Goal: Transaction & Acquisition: Book appointment/travel/reservation

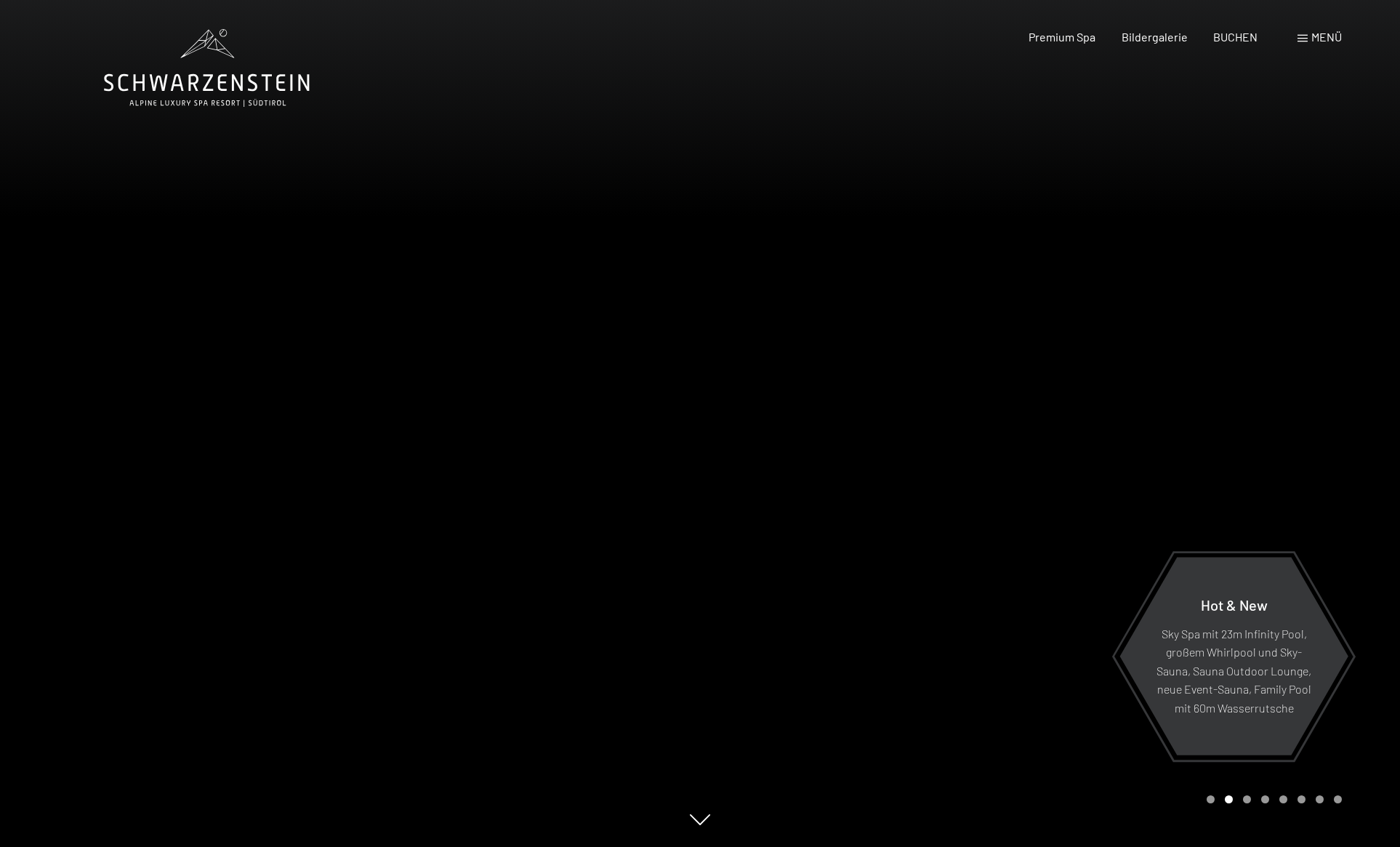
click at [1327, 33] on span "Menü" at bounding box center [1326, 37] width 30 height 14
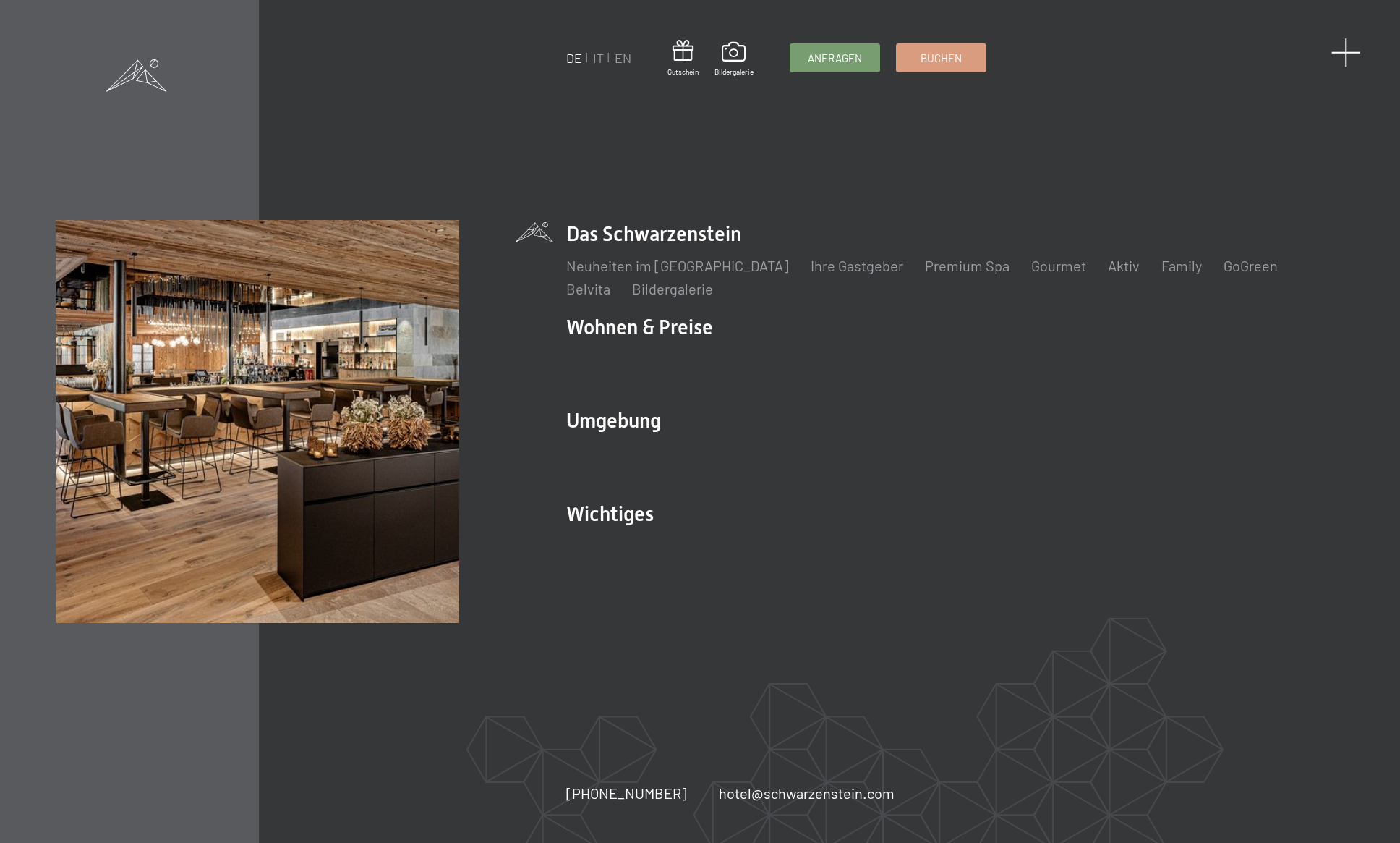
click at [1342, 61] on span at bounding box center [1346, 52] width 30 height 30
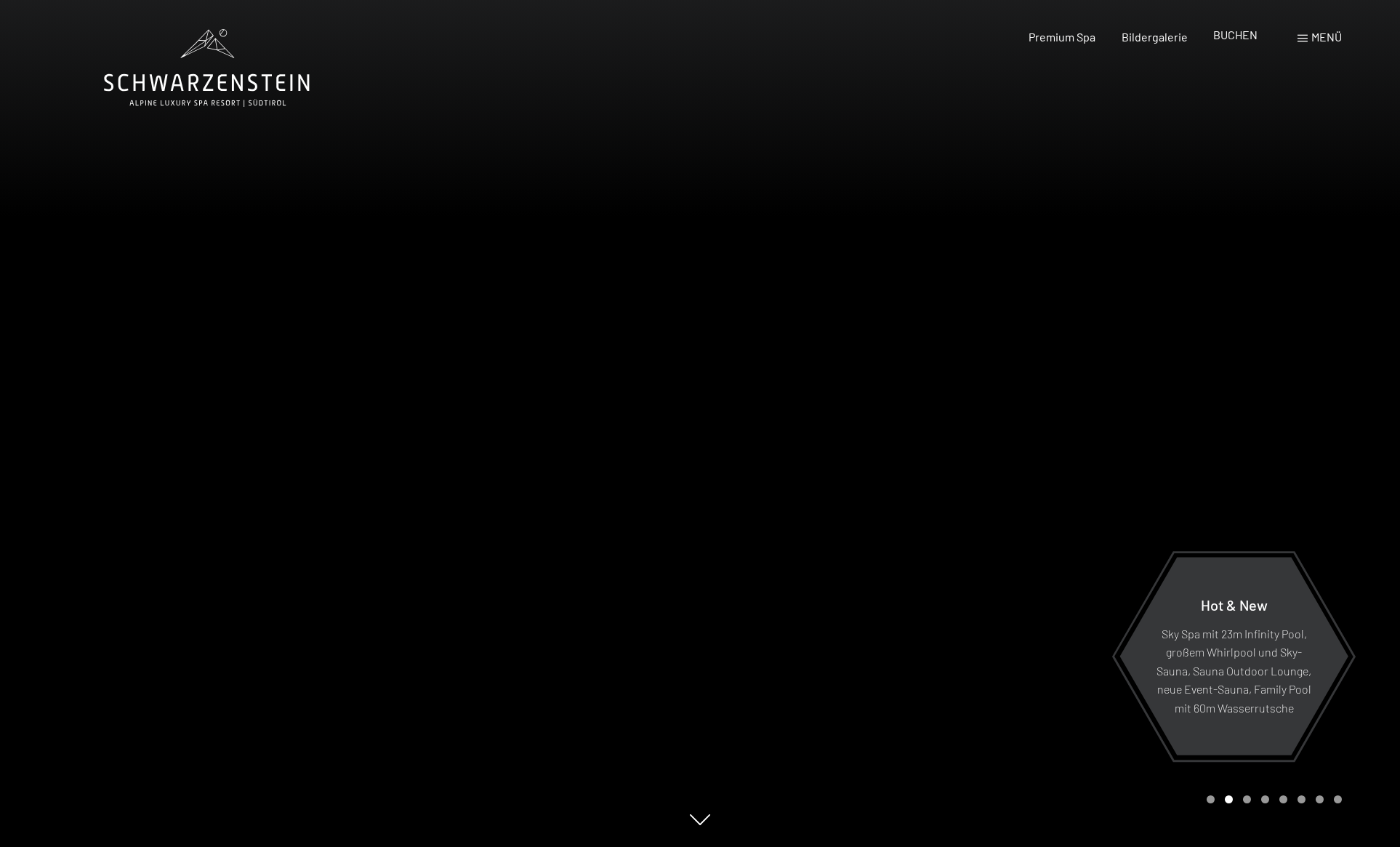
click at [1240, 38] on span "BUCHEN" at bounding box center [1235, 34] width 44 height 14
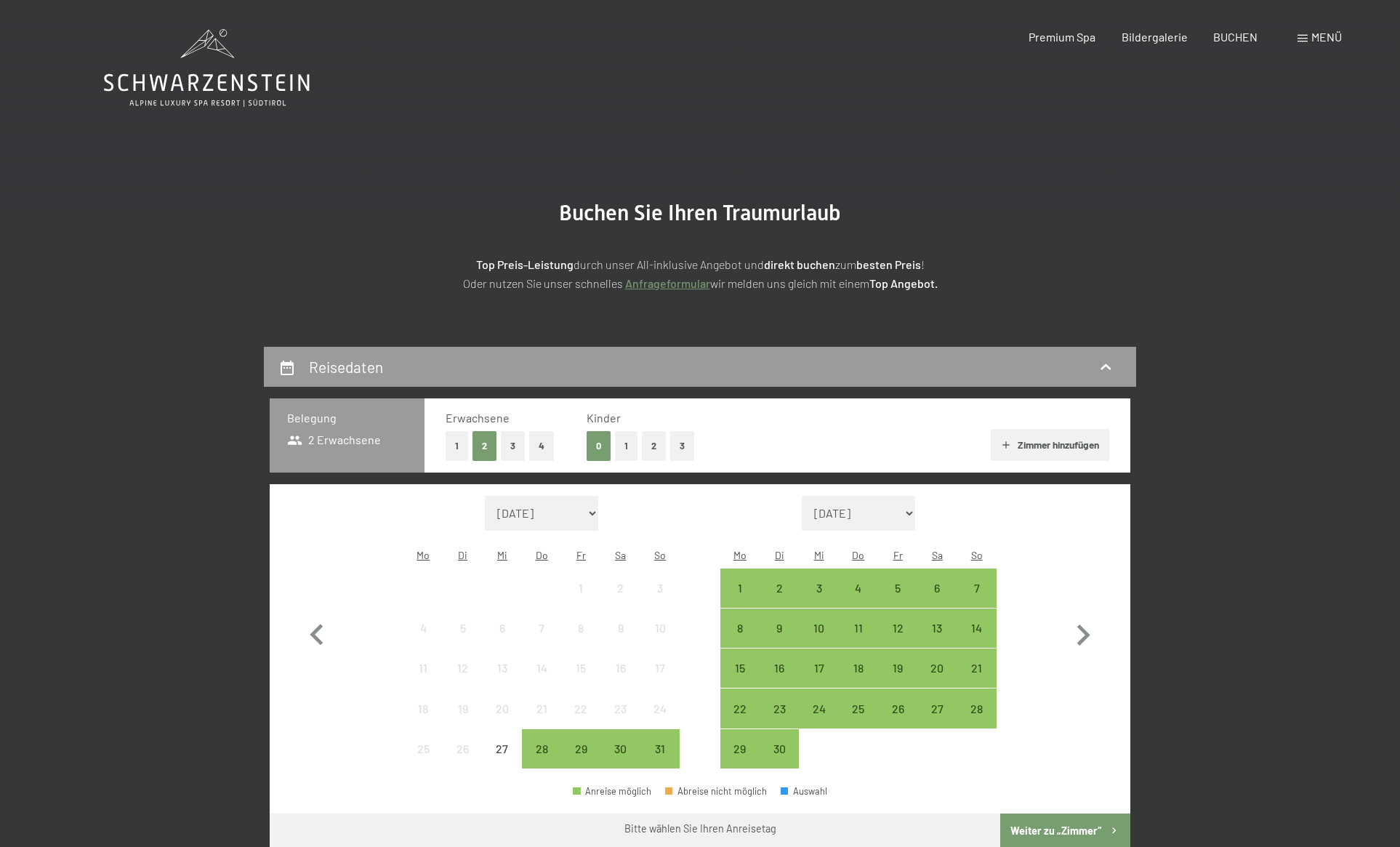
click at [1131, 43] on div "Bildergalerie" at bounding box center [1154, 37] width 66 height 16
click at [625, 443] on button "1" at bounding box center [626, 446] width 23 height 30
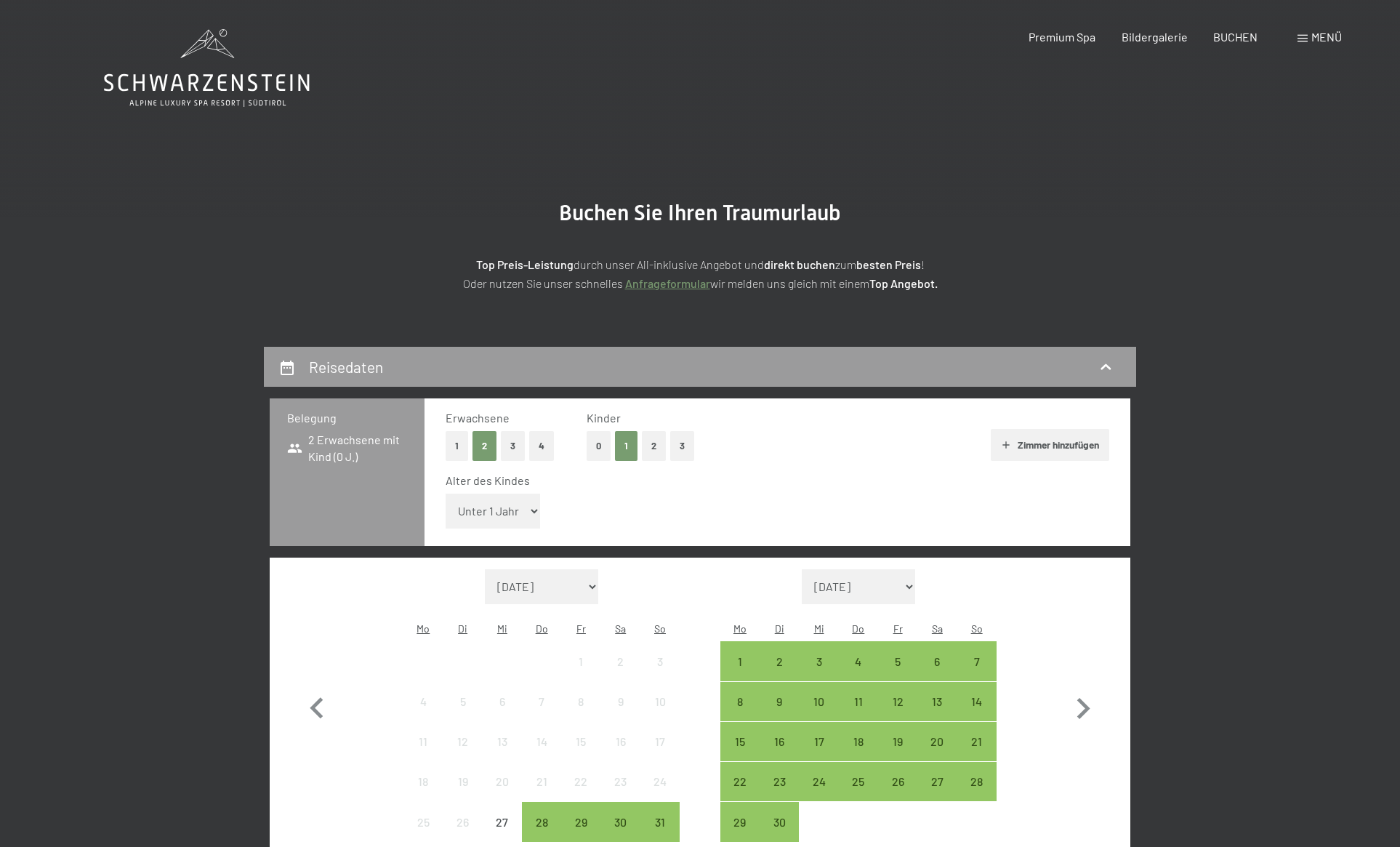
select select "13"
click at [1081, 688] on icon "button" at bounding box center [1082, 708] width 42 height 42
select select "2025-09-01"
select select "2025-10-01"
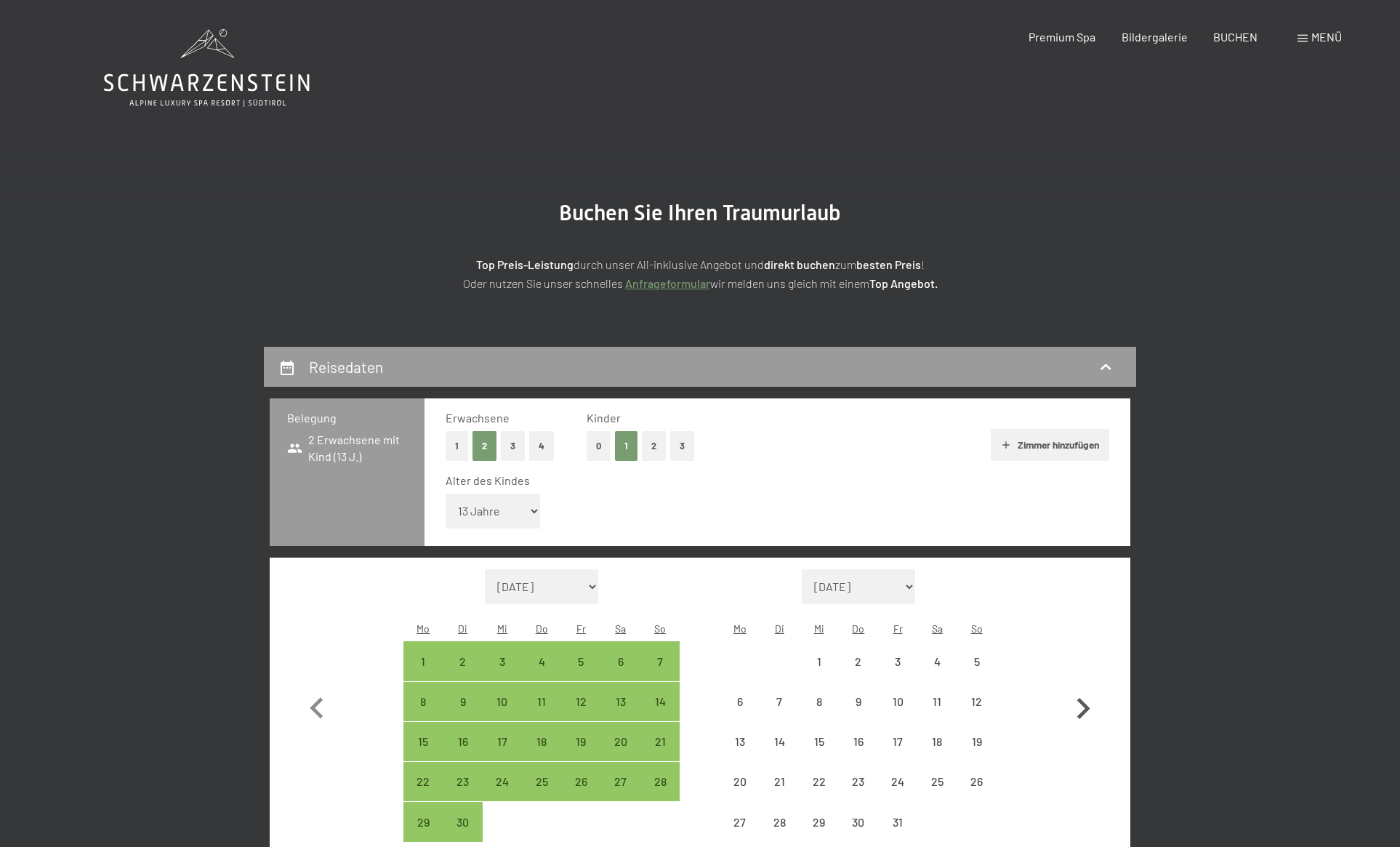
click at [1081, 688] on icon "button" at bounding box center [1082, 708] width 42 height 42
select select "2025-10-01"
select select "2025-11-01"
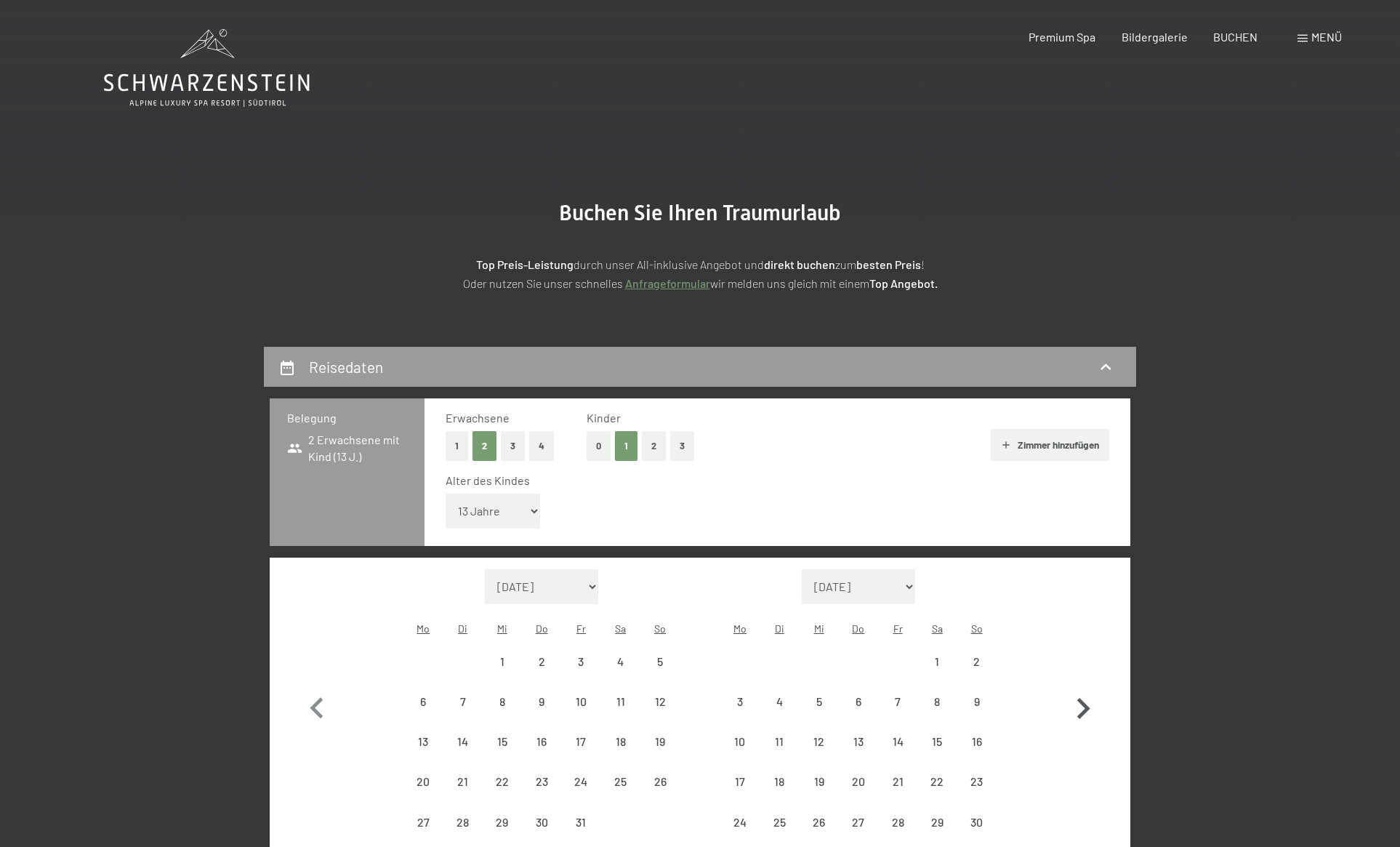
select select "2025-10-01"
select select "2025-11-01"
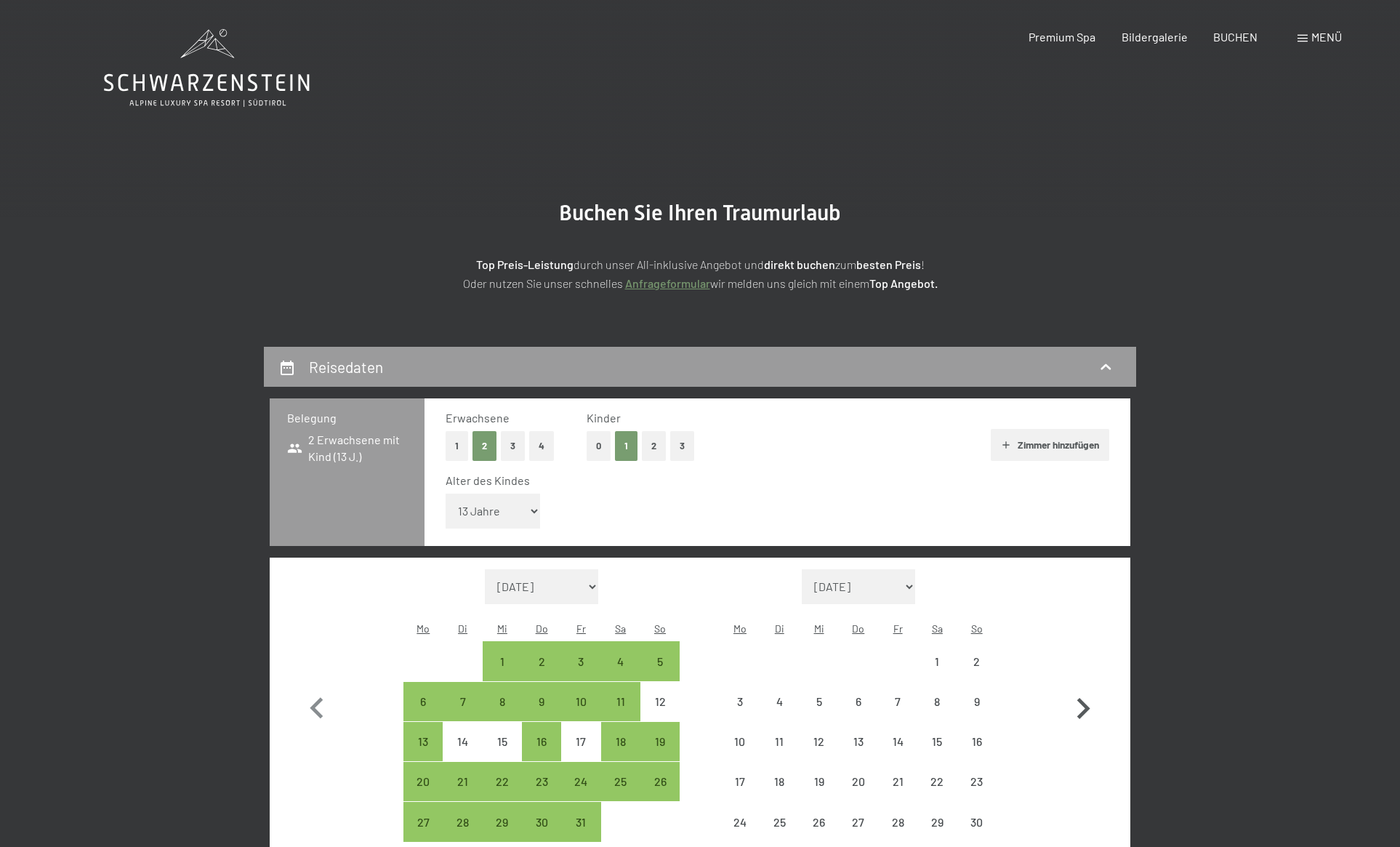
click at [1081, 688] on icon "button" at bounding box center [1082, 708] width 42 height 42
select select "2025-11-01"
select select "2025-12-01"
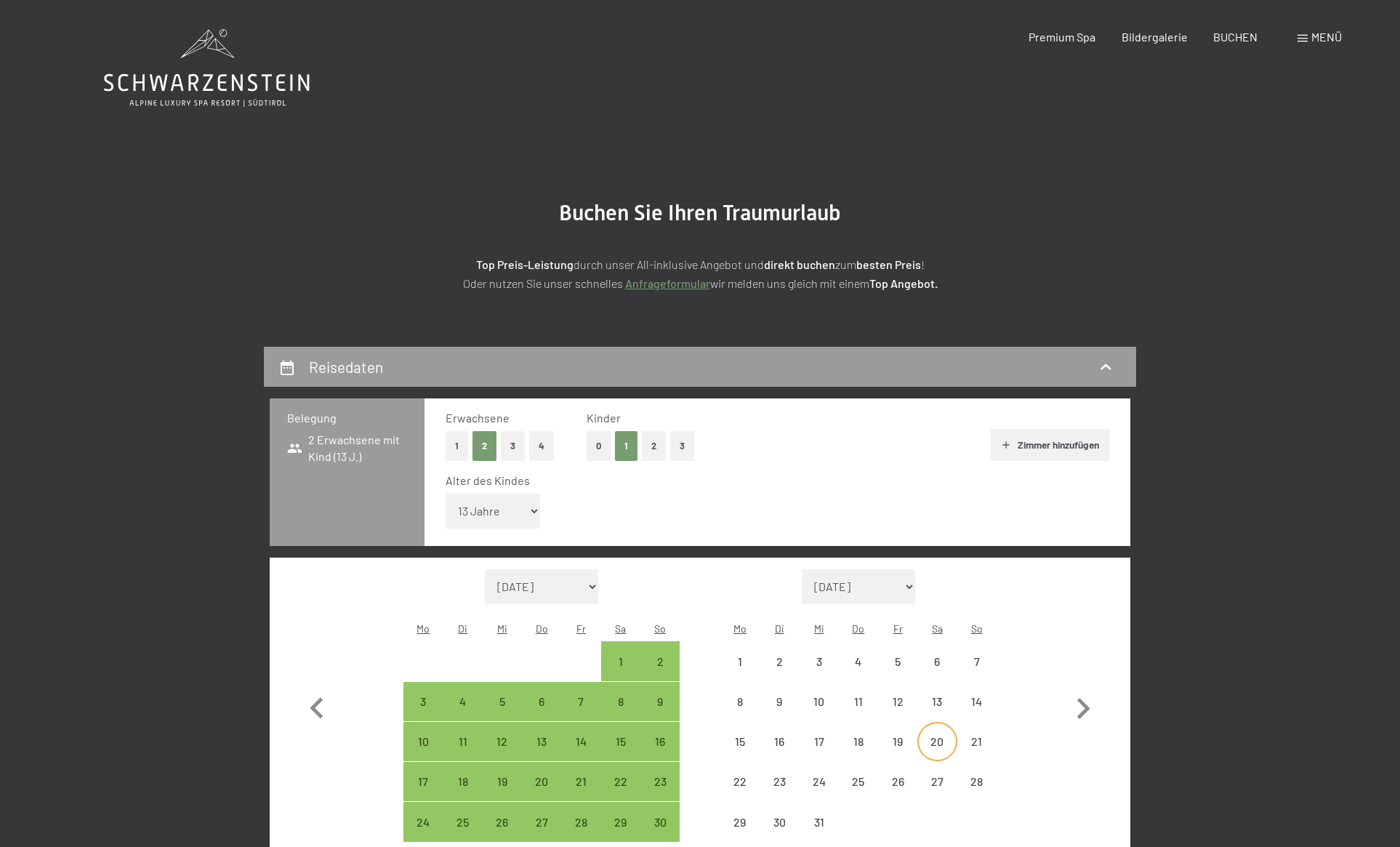
select select "2025-11-01"
select select "2025-12-01"
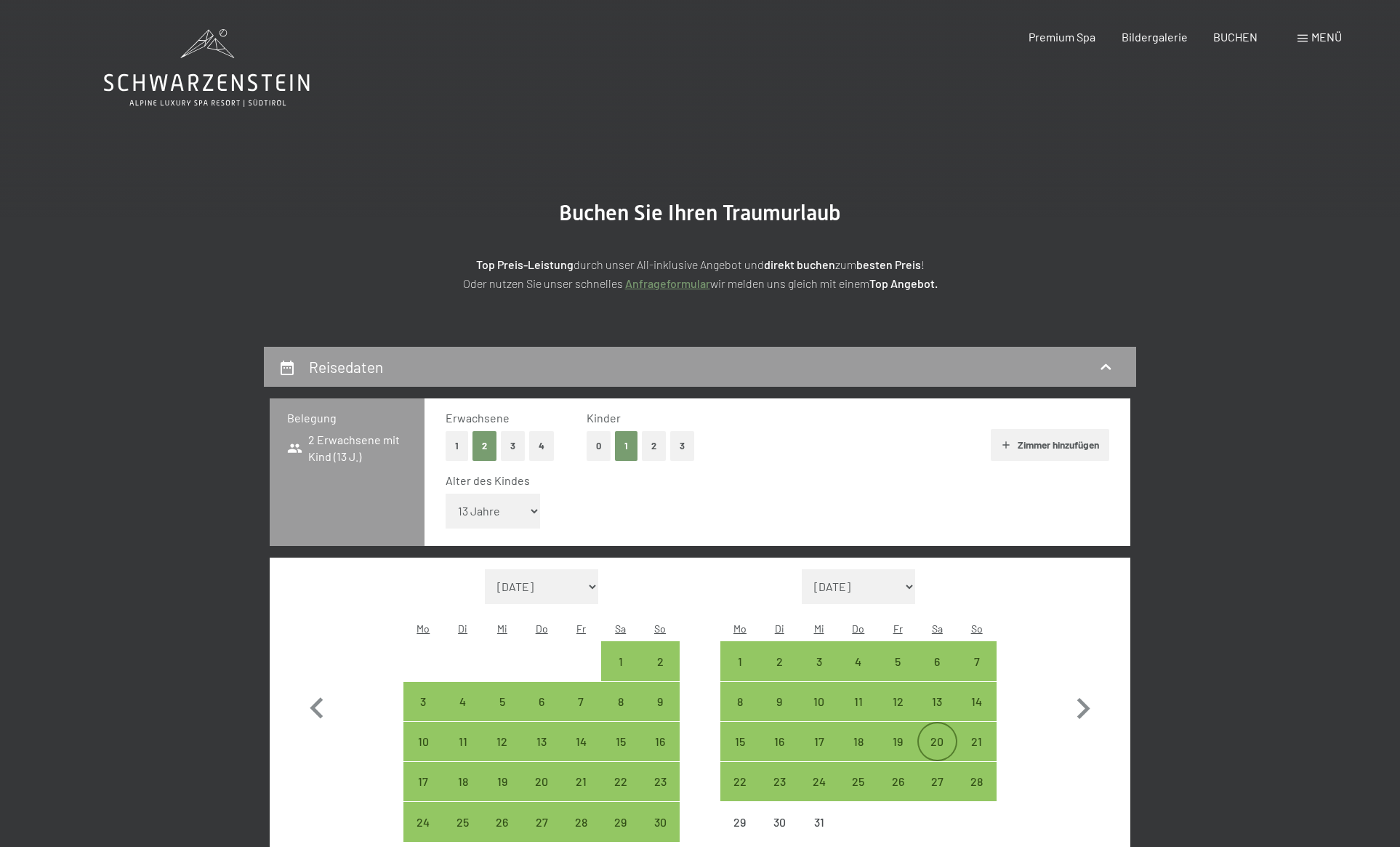
click at [929, 736] on div "20" at bounding box center [937, 754] width 37 height 37
select select "2025-11-01"
select select "2025-12-01"
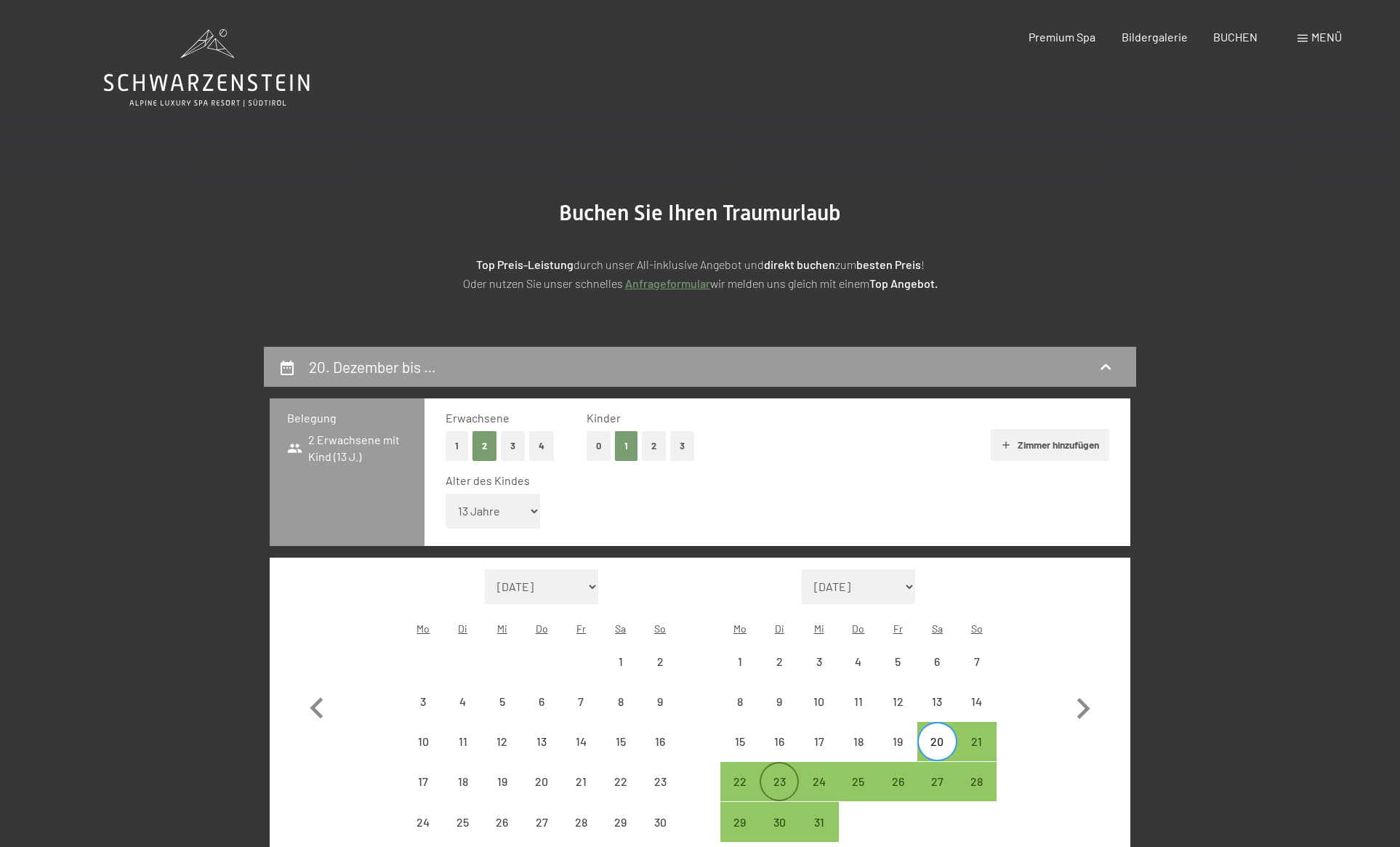
click at [777, 776] on div "23" at bounding box center [779, 794] width 37 height 37
select select "2025-11-01"
select select "2025-12-01"
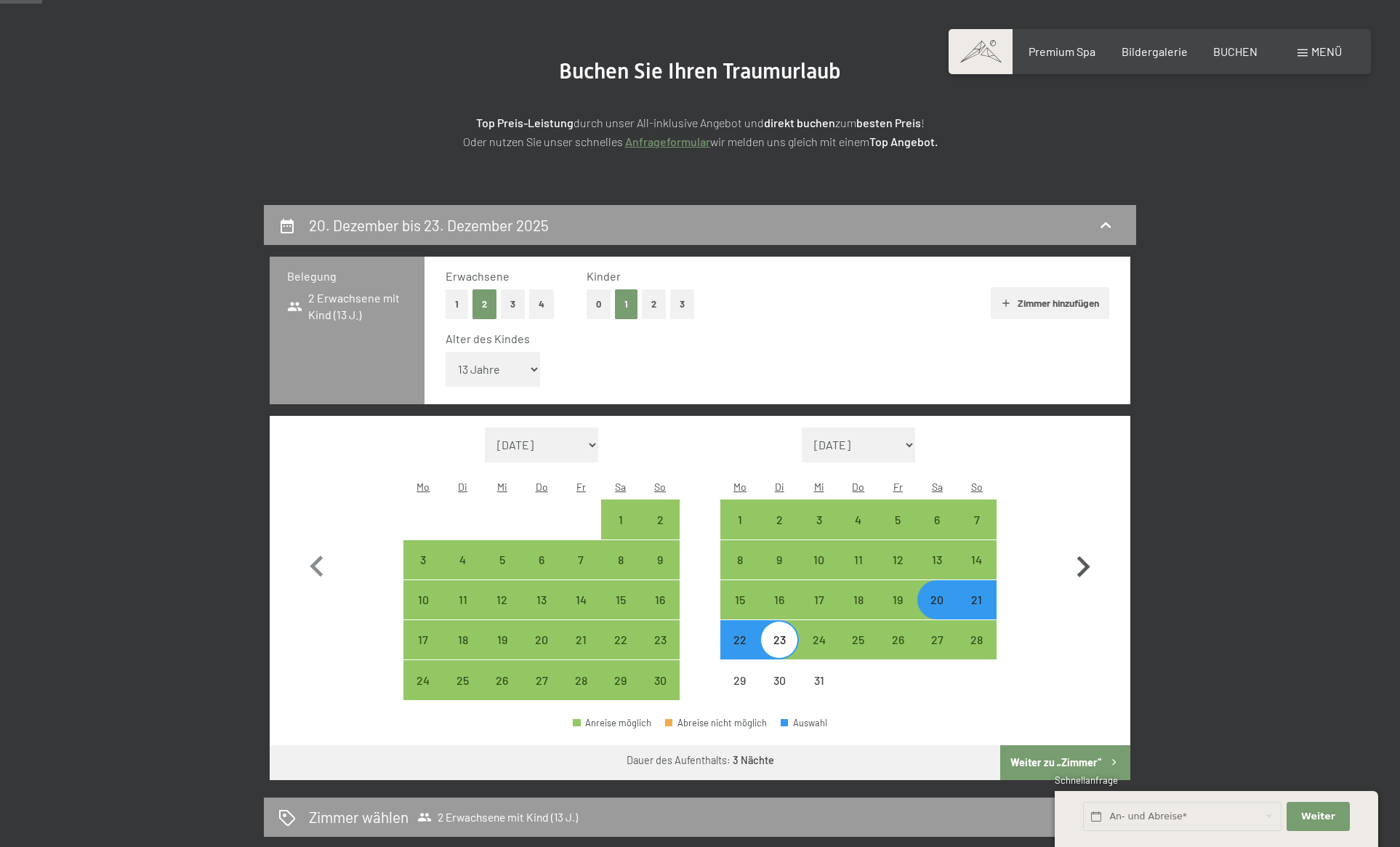
scroll to position [165, 0]
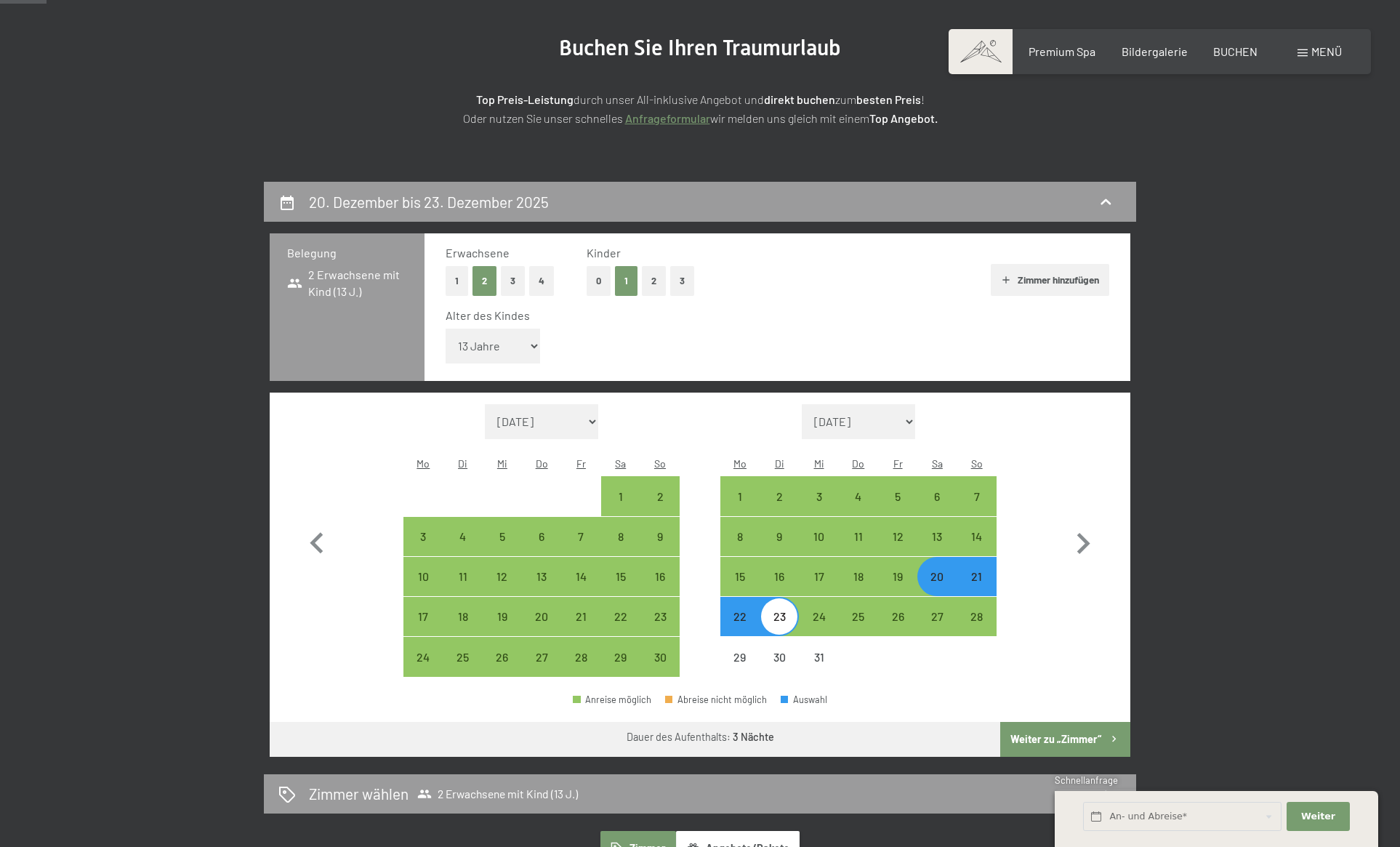
click at [1075, 722] on button "Weiter zu „Zimmer“" at bounding box center [1065, 740] width 130 height 35
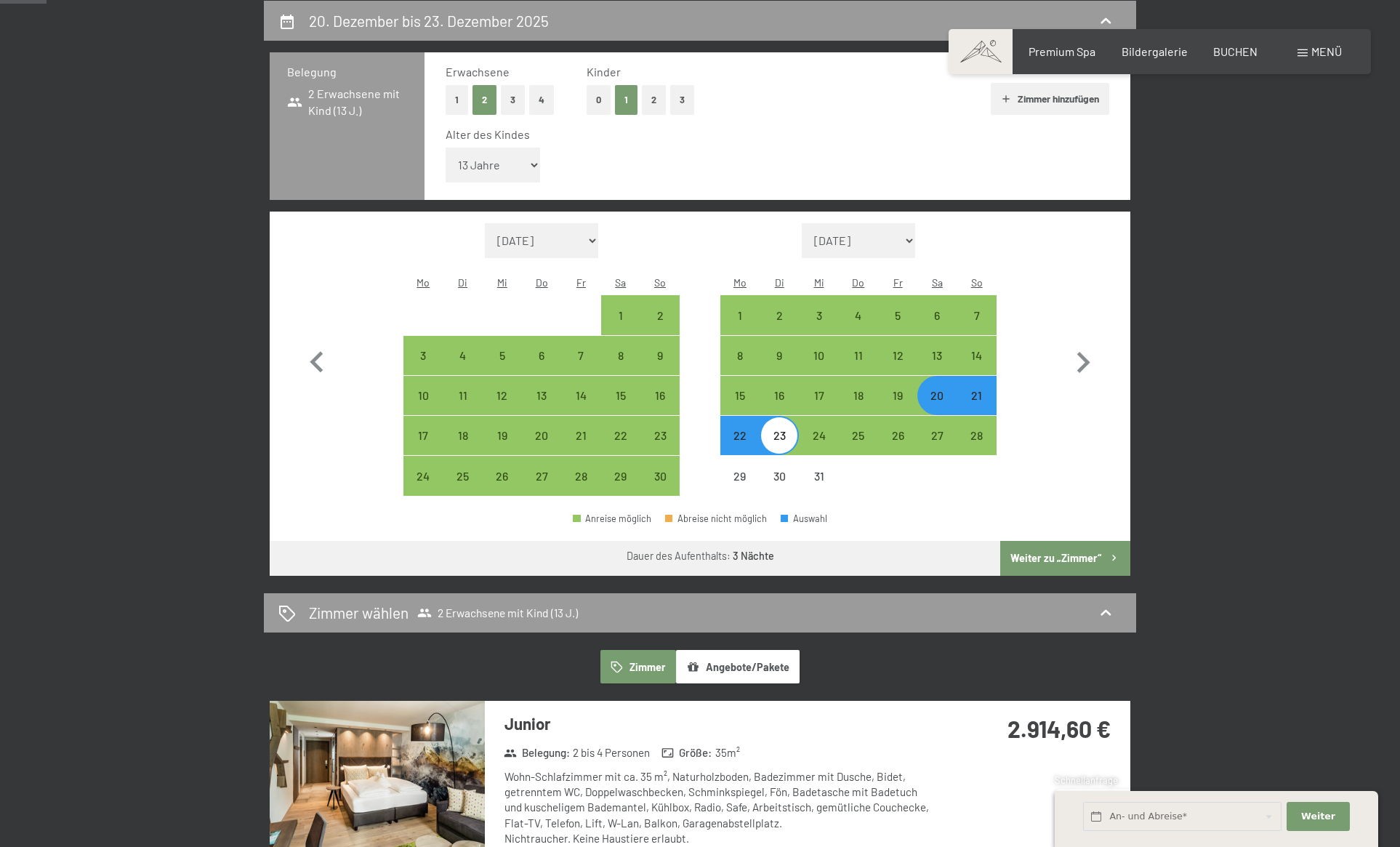
select select "2025-11-01"
select select "2025-12-01"
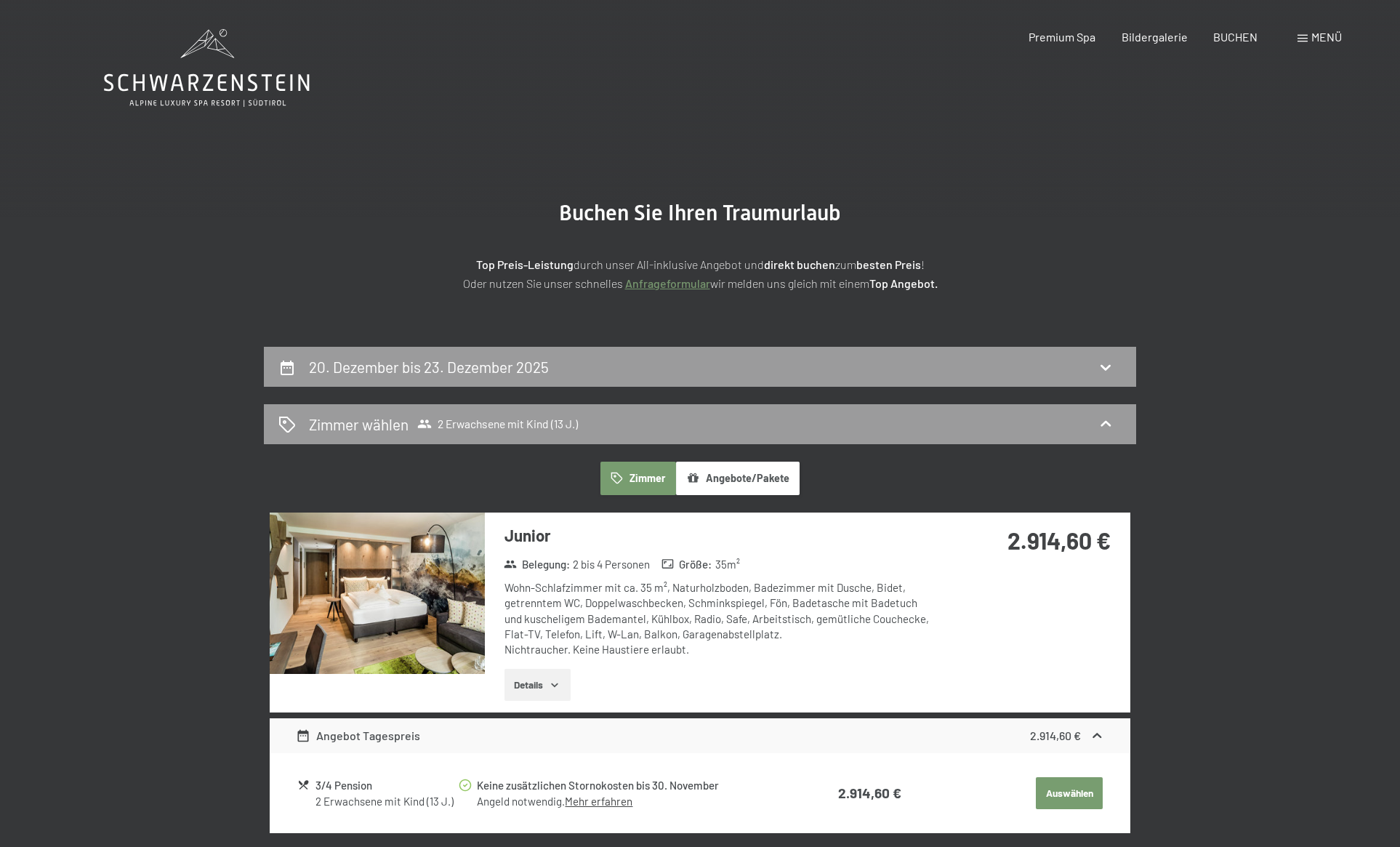
scroll to position [0, 0]
